Goal: Check status: Check status

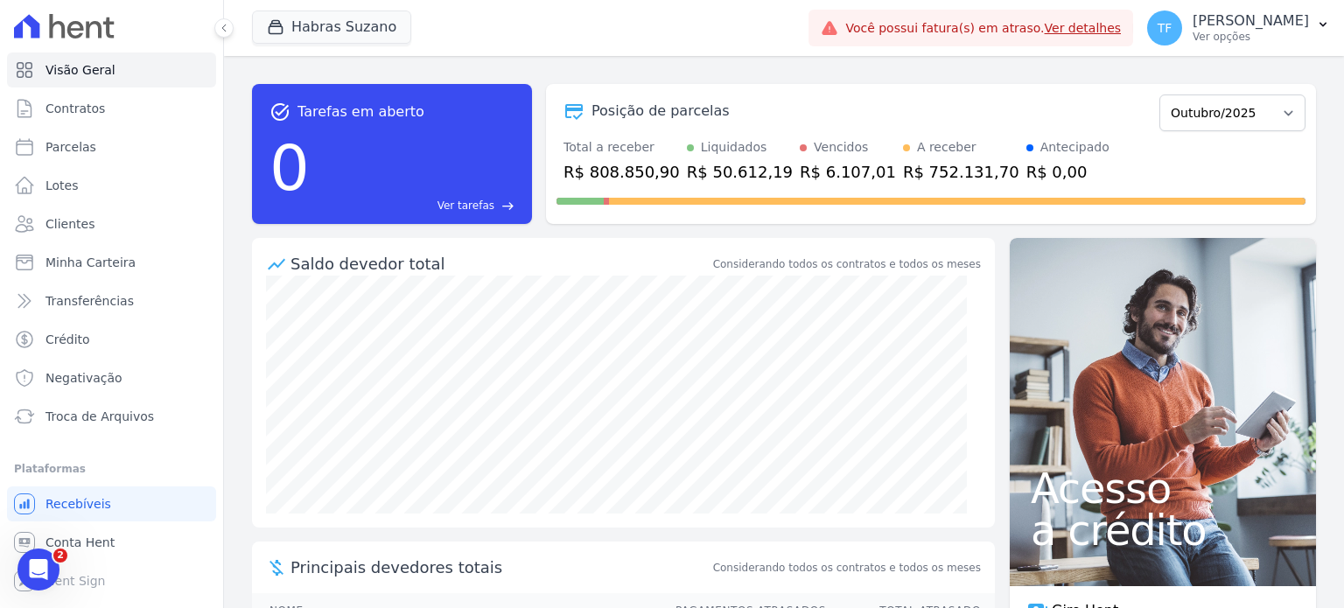
click at [1090, 31] on link "Ver detalhes" at bounding box center [1082, 28] width 77 height 14
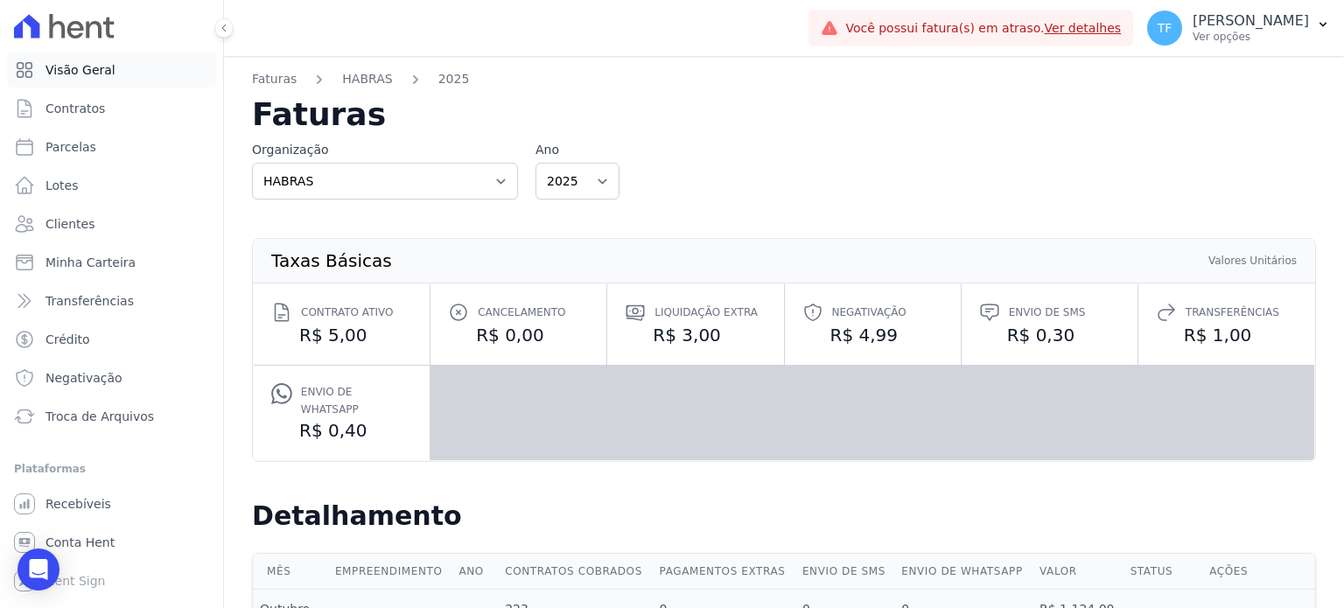
click at [76, 67] on span "Visão Geral" at bounding box center [80, 69] width 70 height 17
